Goal: Task Accomplishment & Management: Use online tool/utility

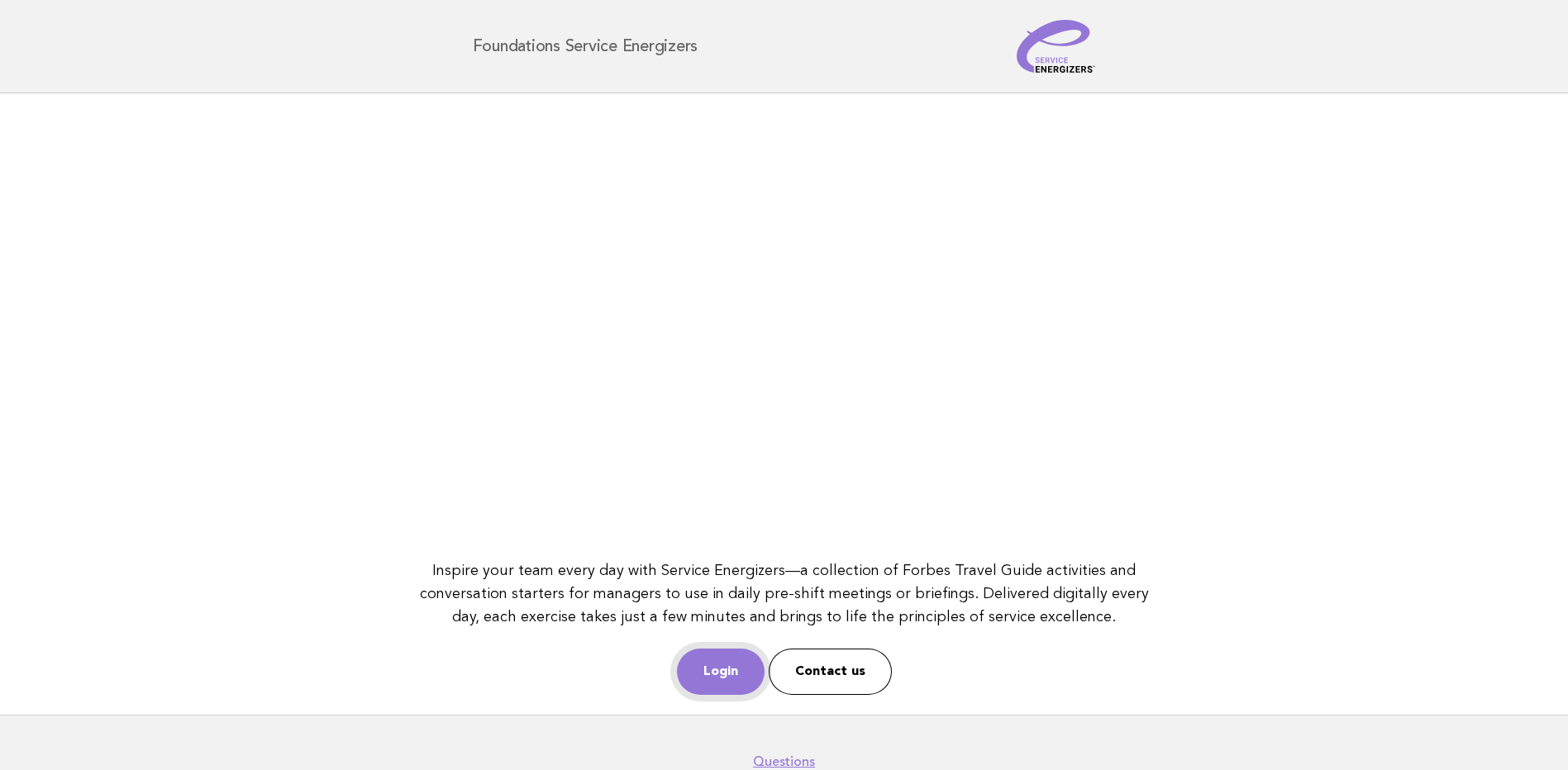
drag, startPoint x: 722, startPoint y: 671, endPoint x: 729, endPoint y: 681, distance: 12.2
click at [722, 671] on link "Login" at bounding box center [721, 672] width 87 height 46
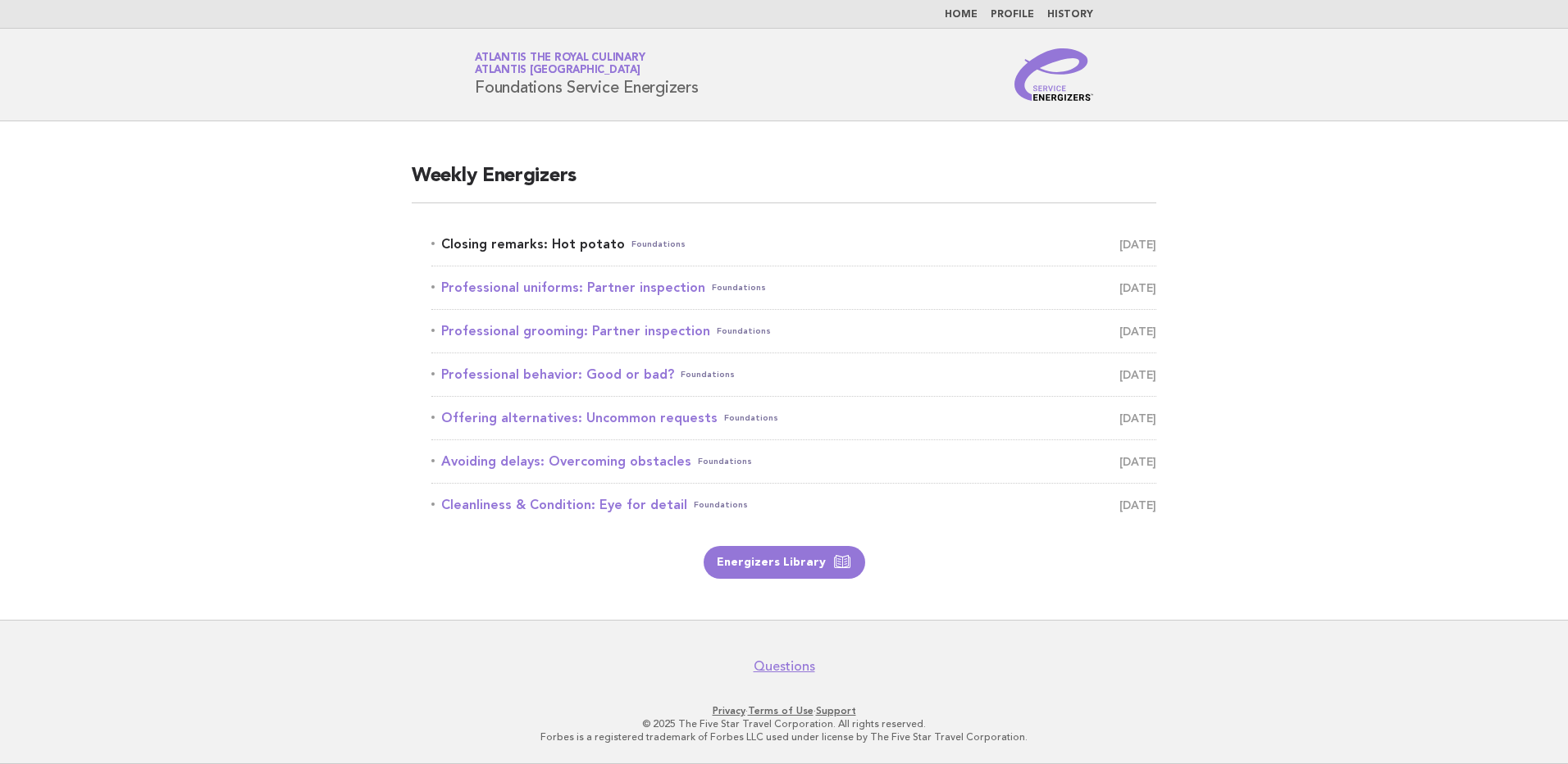
click at [544, 245] on link "Closing remarks: Hot potato Foundations September 30" at bounding box center [793, 244] width 725 height 23
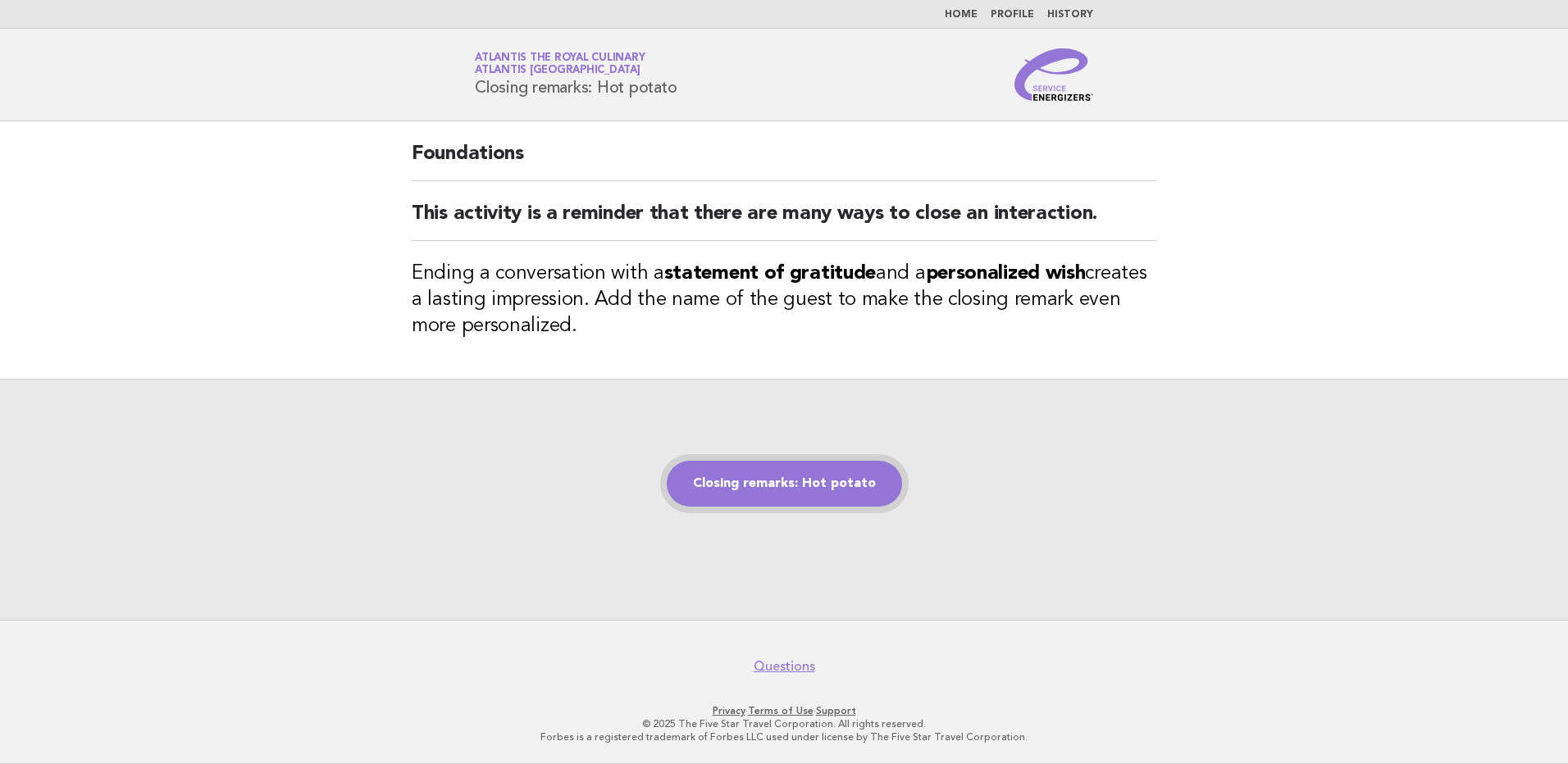
click at [784, 485] on link "Closing remarks: Hot potato" at bounding box center [784, 484] width 236 height 46
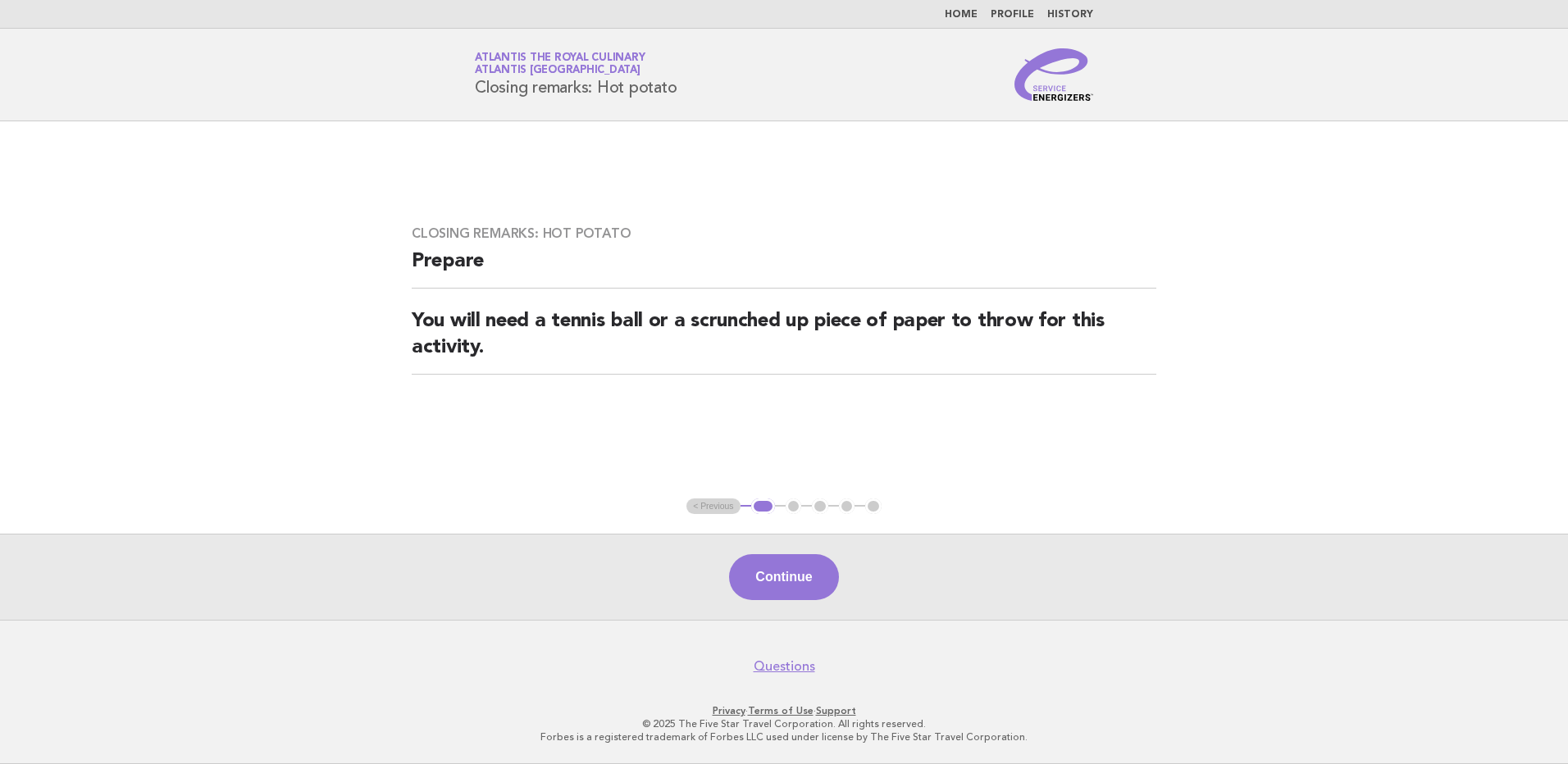
drag, startPoint x: 773, startPoint y: 587, endPoint x: 772, endPoint y: 557, distance: 30.0
click at [773, 587] on button "Continue" at bounding box center [784, 577] width 109 height 46
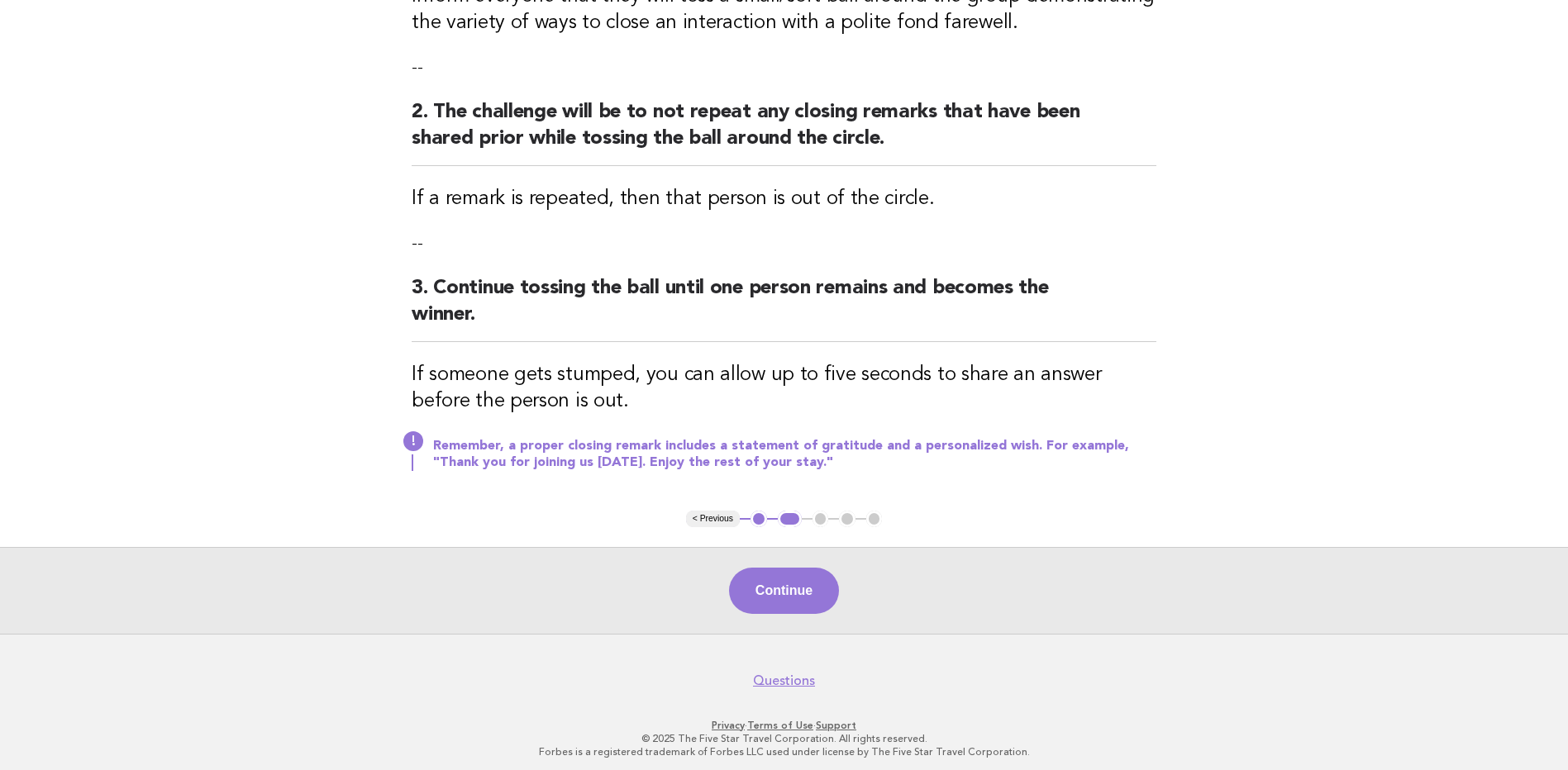
scroll to position [311, 0]
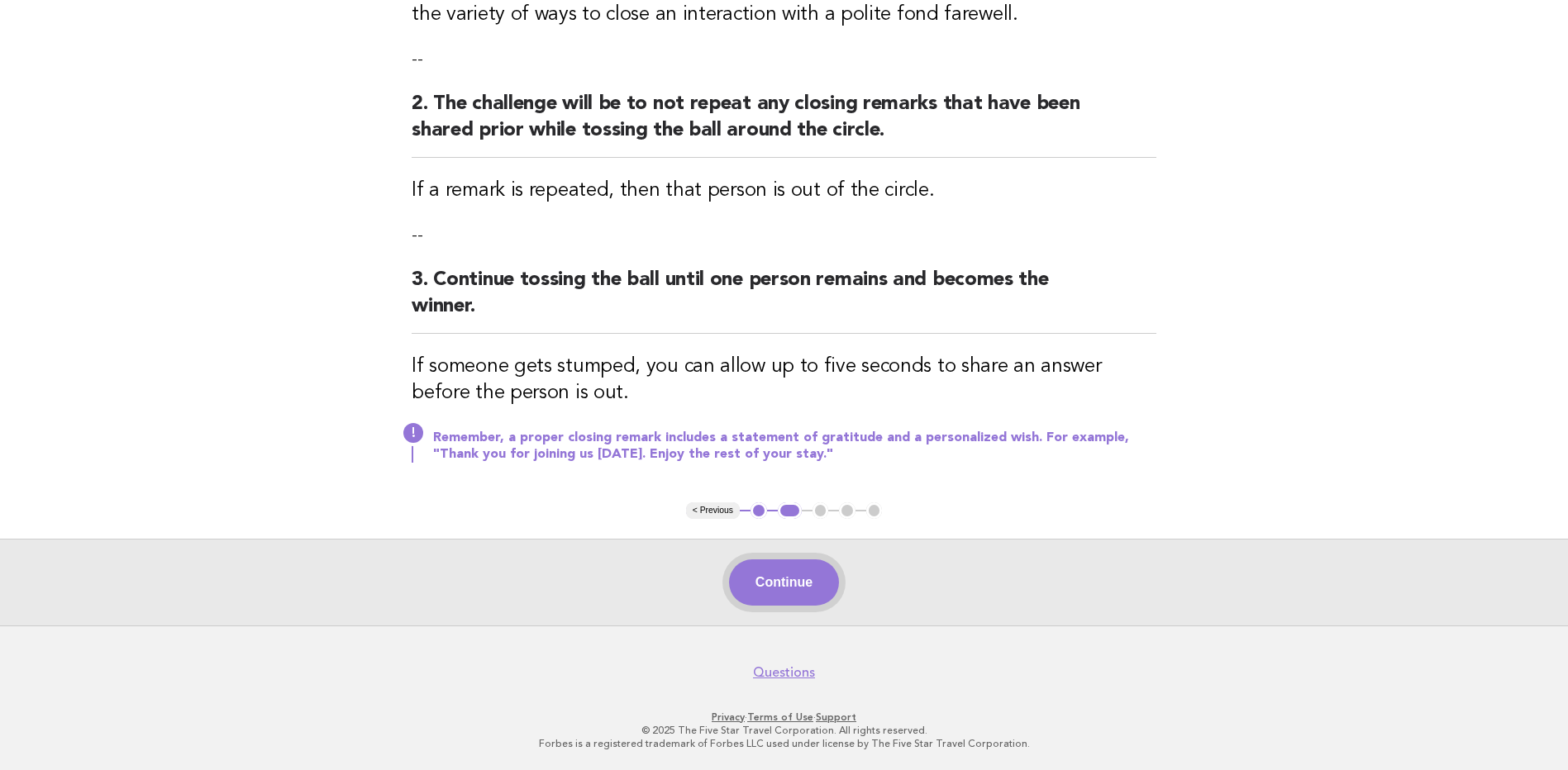
click at [798, 577] on button "Continue" at bounding box center [784, 583] width 110 height 46
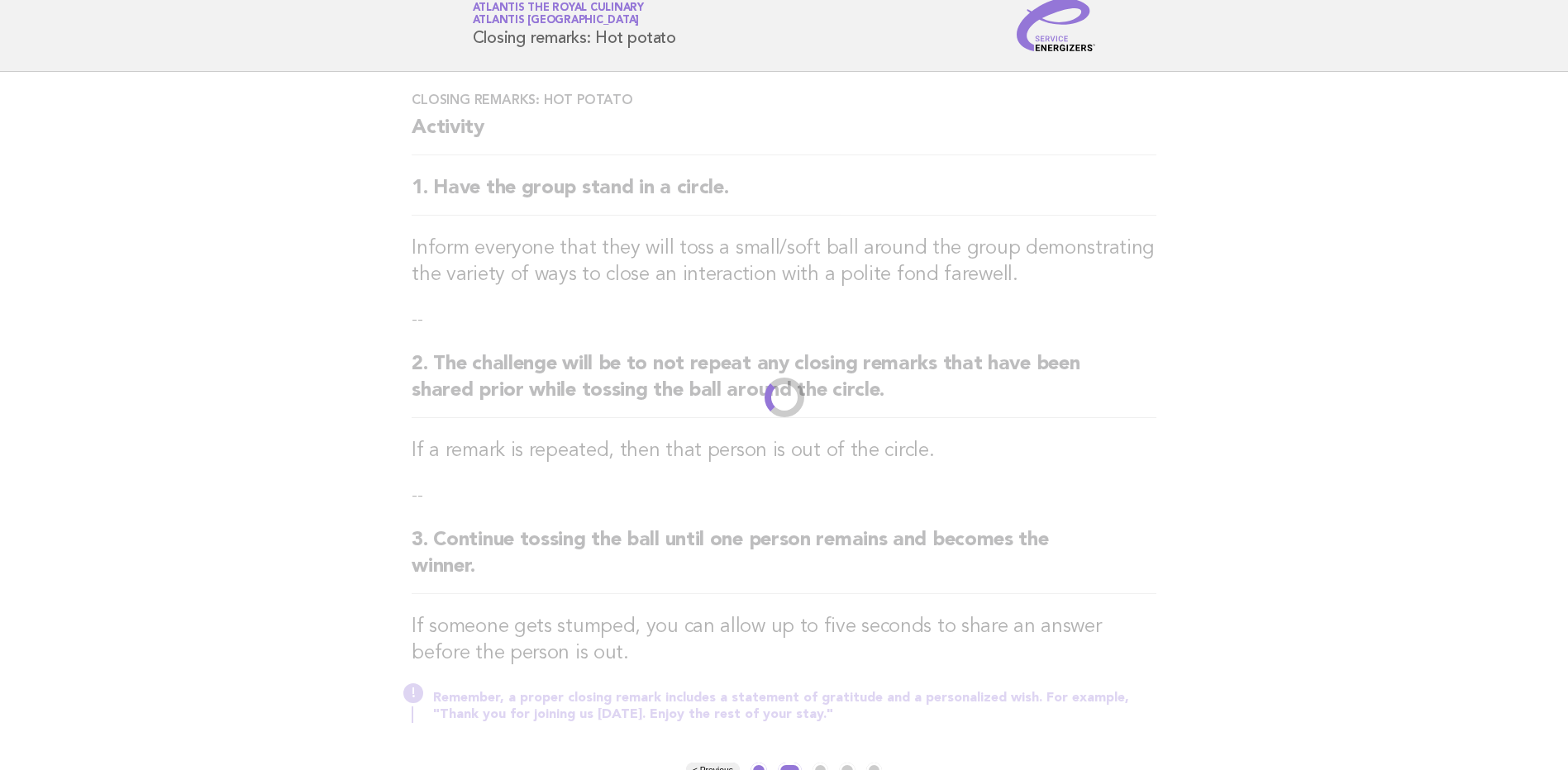
scroll to position [0, 0]
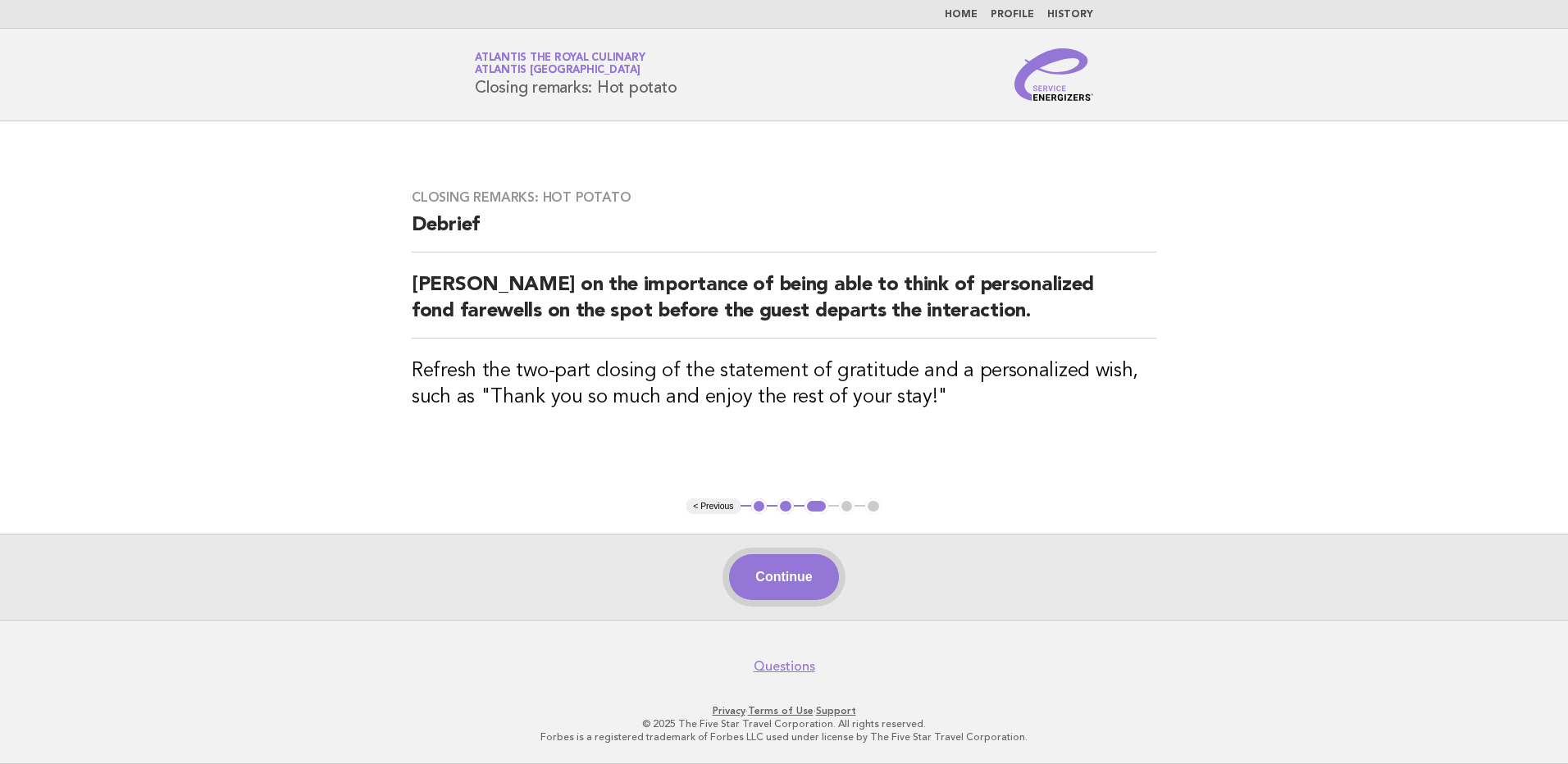
click at [787, 591] on button "Continue" at bounding box center [784, 577] width 109 height 46
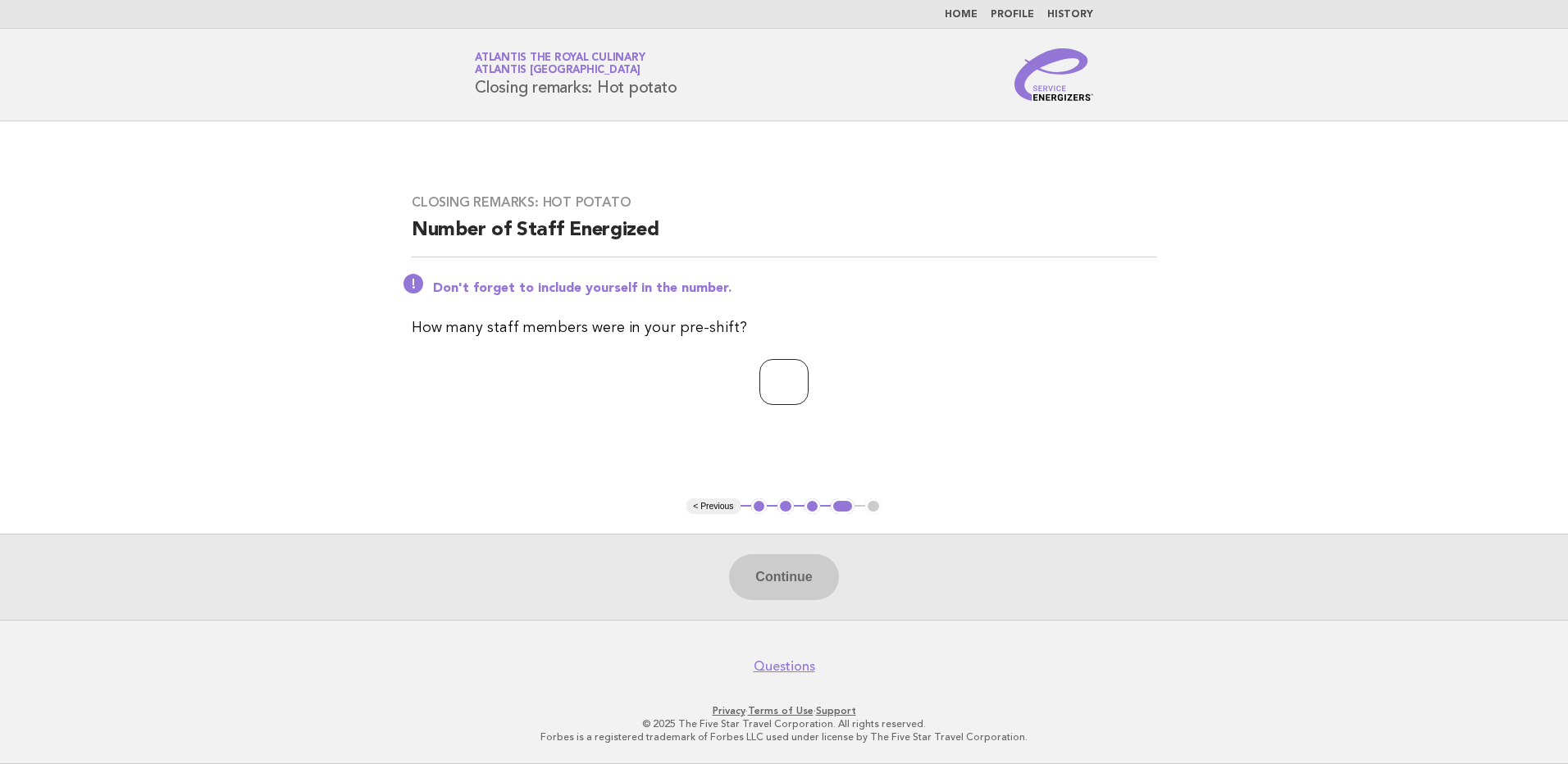
click at [799, 387] on input "number" at bounding box center [784, 382] width 49 height 46
type input "*"
click at [825, 575] on button "Continue" at bounding box center [784, 577] width 109 height 46
